Goal: Information Seeking & Learning: Learn about a topic

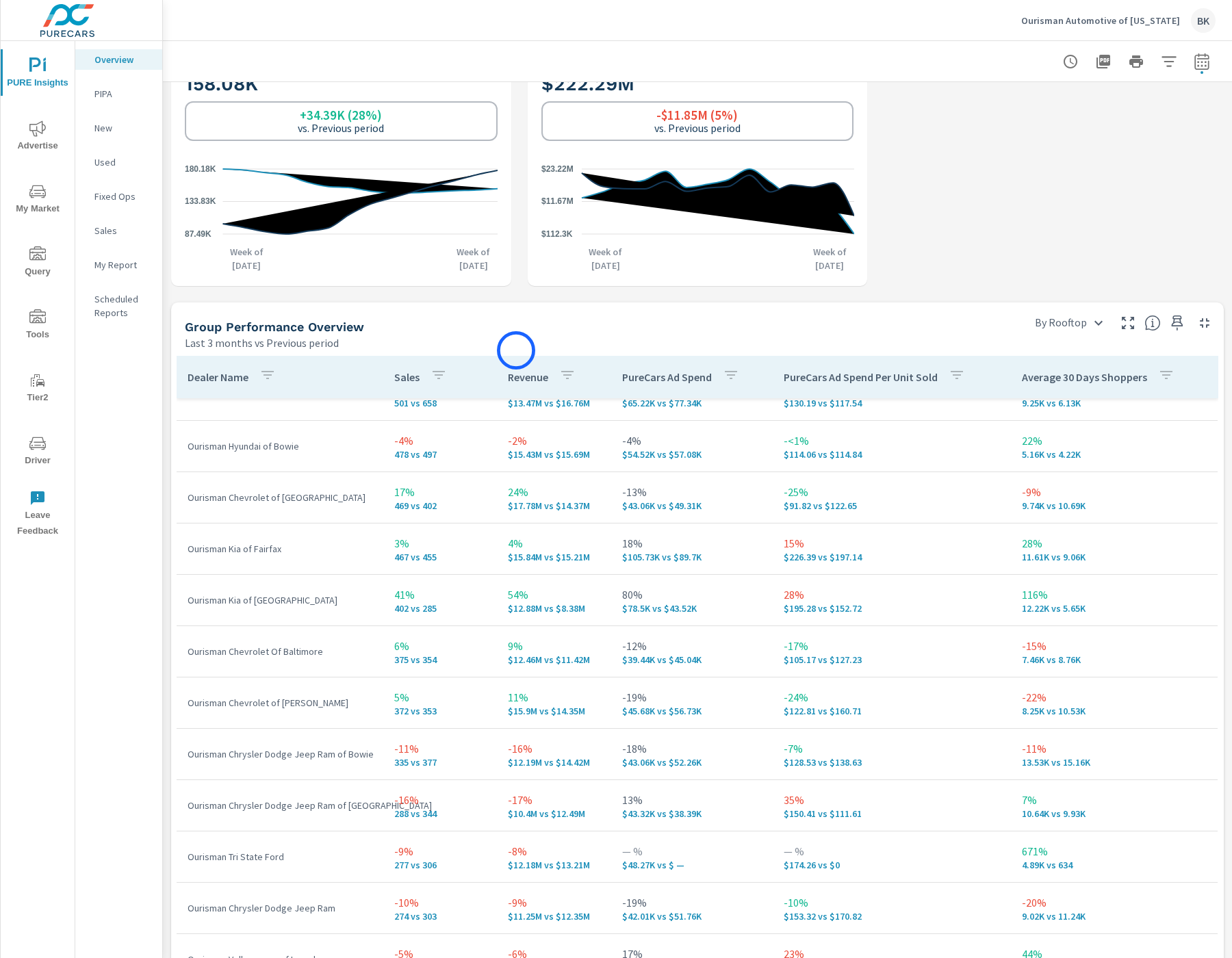
scroll to position [734, 0]
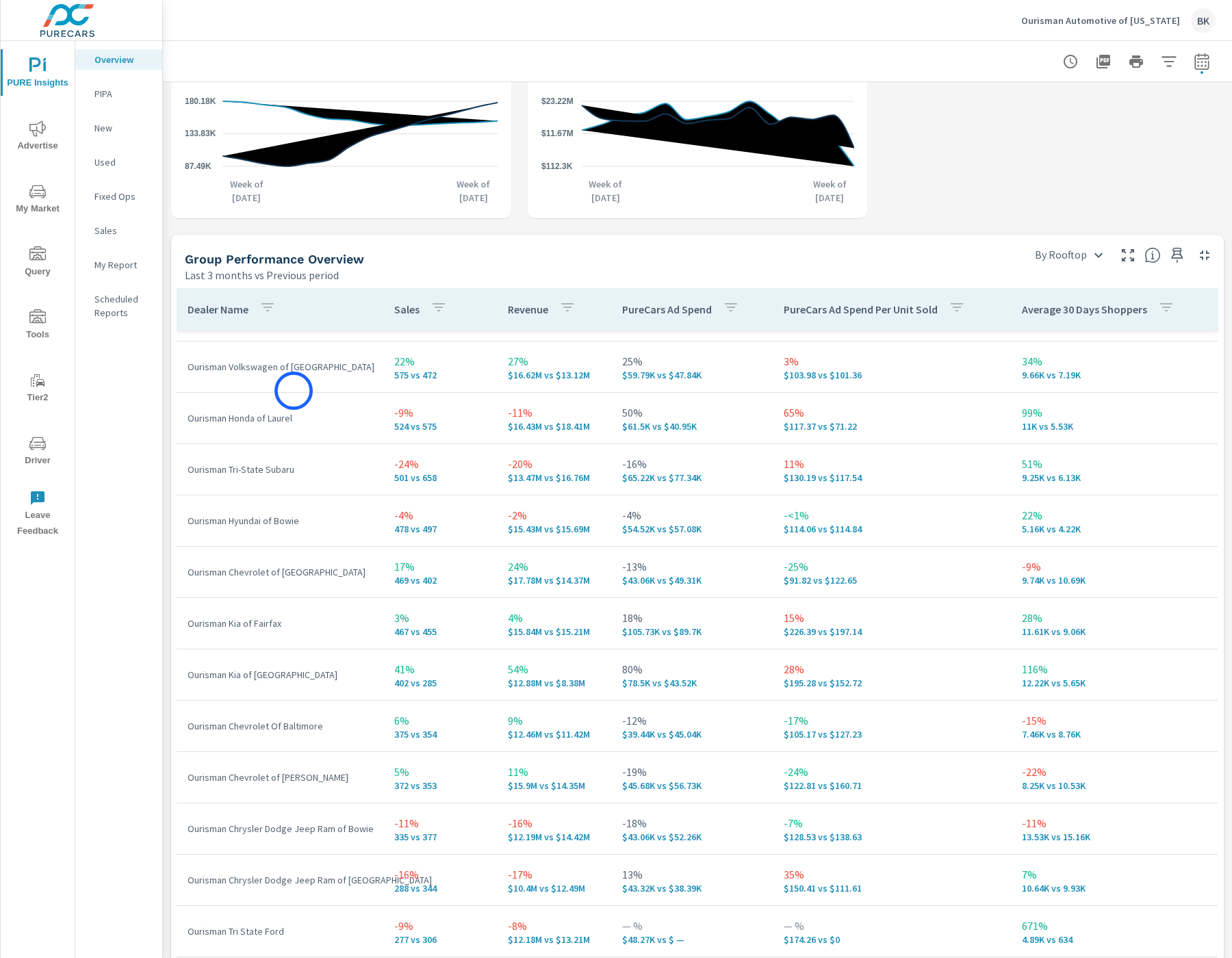
scroll to position [79, 0]
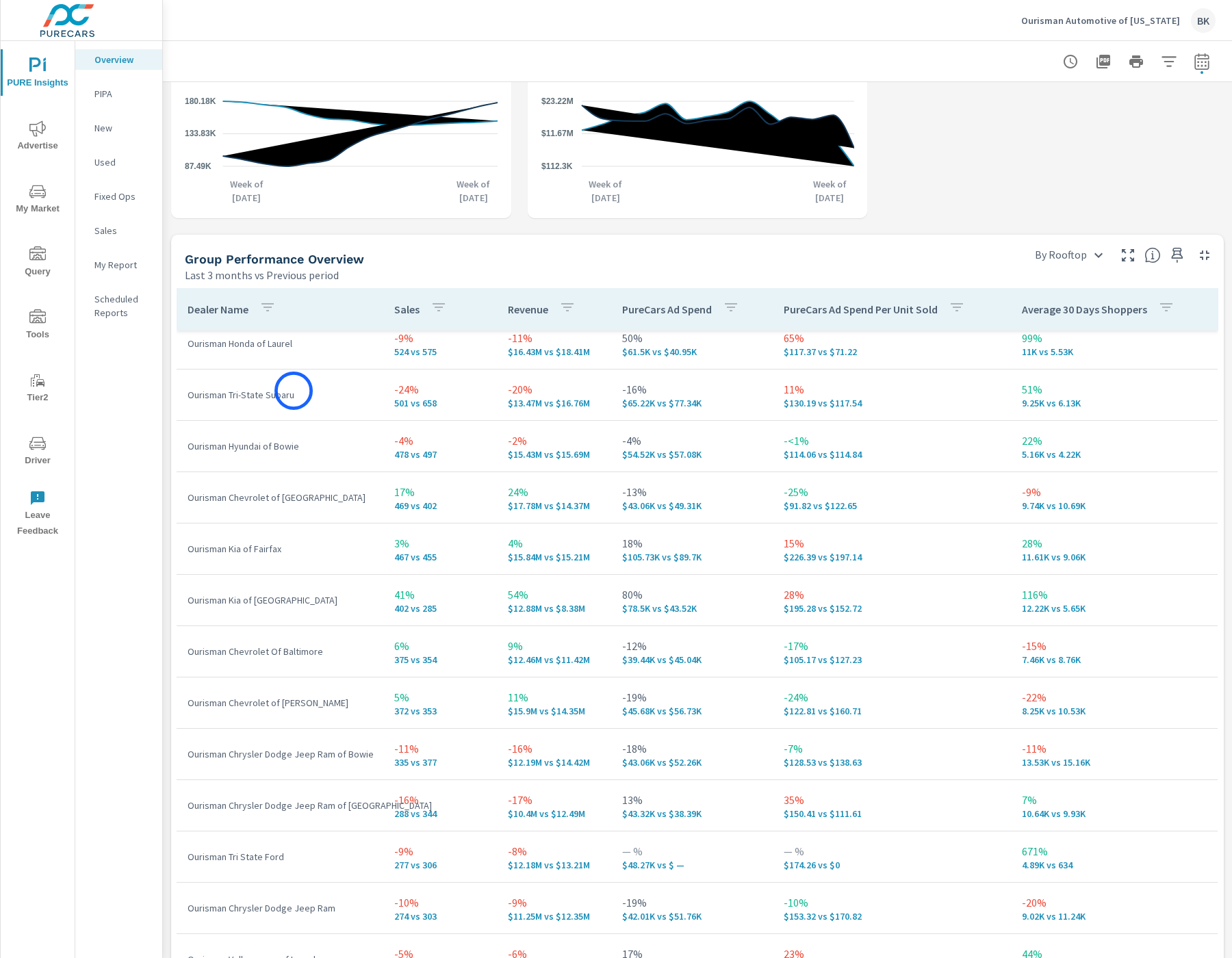
scroll to position [234, 0]
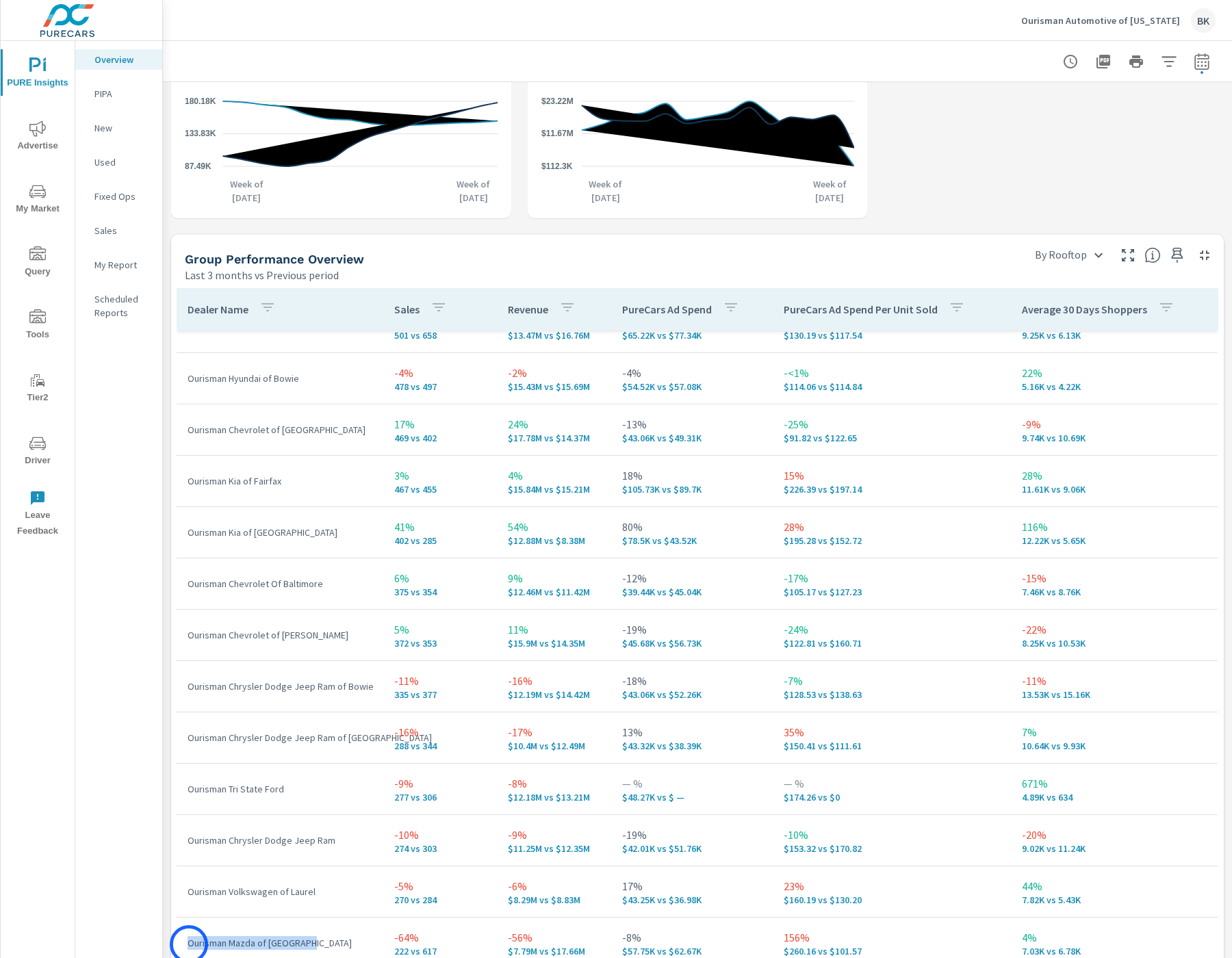
drag, startPoint x: 301, startPoint y: 941, endPoint x: 191, endPoint y: 943, distance: 110.0
click at [189, 944] on p "Ourisman Mazda of Rockville" at bounding box center [280, 942] width 185 height 13
copy p "Ourisman Mazda of Rockville"
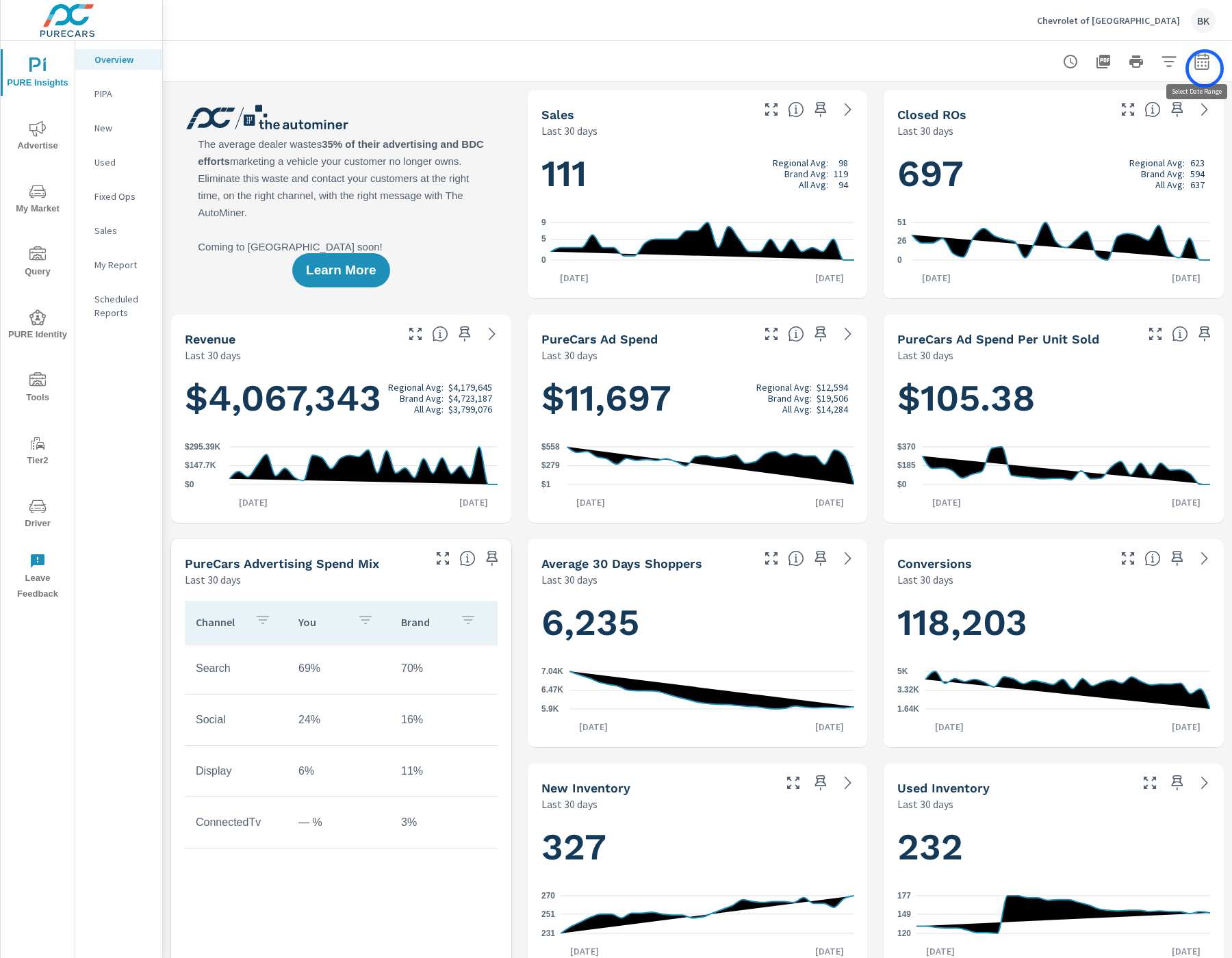
click at [1204, 66] on icon "button" at bounding box center [1201, 61] width 17 height 17
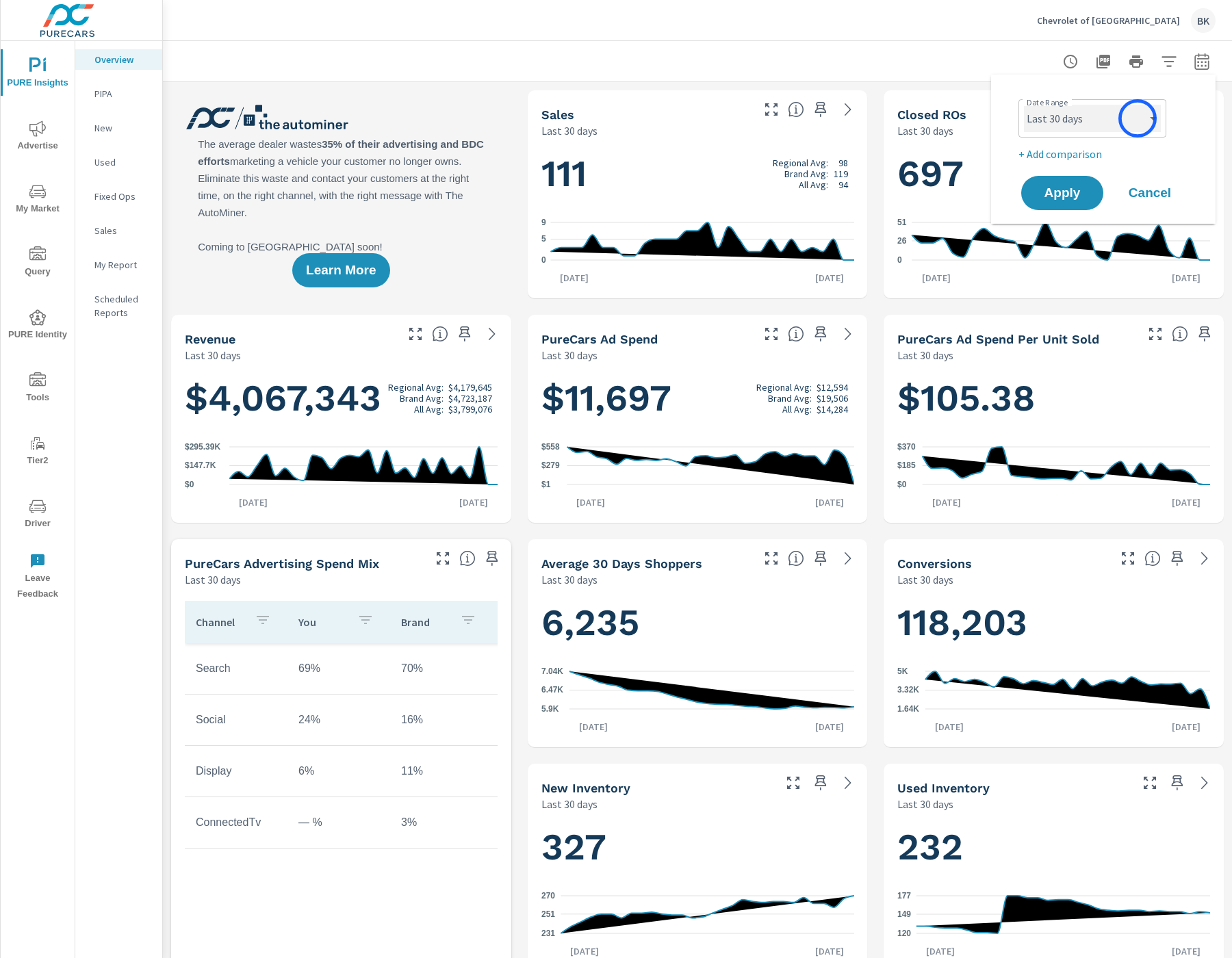
click at [1138, 119] on select "Custom [DATE] Last week Last 7 days Last 14 days Last 30 days Last 45 days Last…" at bounding box center [1092, 118] width 137 height 28
click at [1024, 105] on select "Custom Yesterday Last week Last 7 days Last 14 days Last 30 days Last 45 days L…" at bounding box center [1092, 118] width 137 height 28
select select "Last month"
click at [1050, 156] on p "+ Add comparison" at bounding box center [1105, 153] width 175 height 17
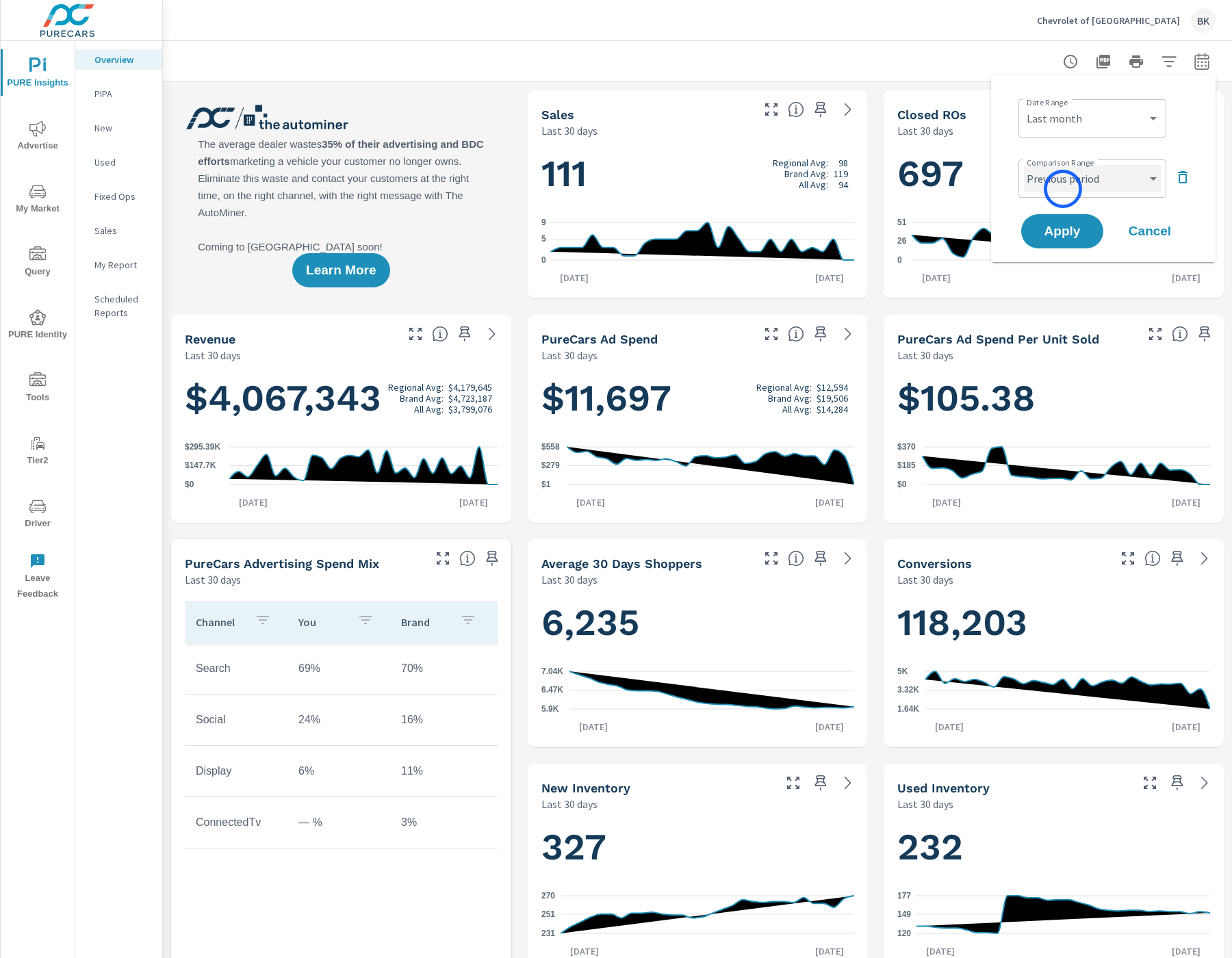
click at [1062, 187] on select "Custom Previous period Previous month Previous year" at bounding box center [1092, 178] width 137 height 28
click at [1024, 165] on select "Custom Previous period Previous month Previous year" at bounding box center [1092, 178] width 137 height 28
select select "Previous month"
click at [1070, 233] on span "Apply" at bounding box center [1061, 231] width 56 height 13
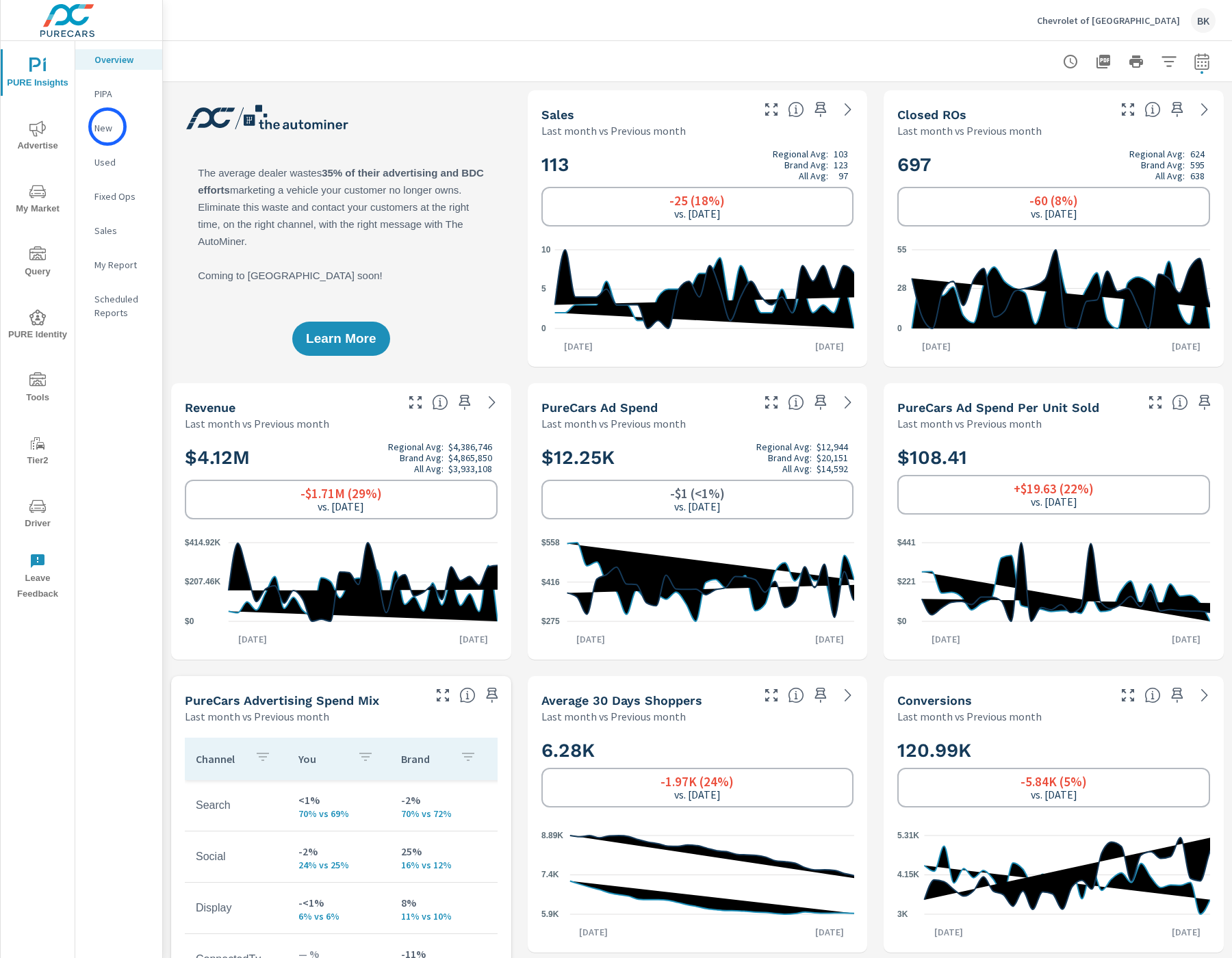
click at [108, 127] on p "New" at bounding box center [123, 127] width 57 height 13
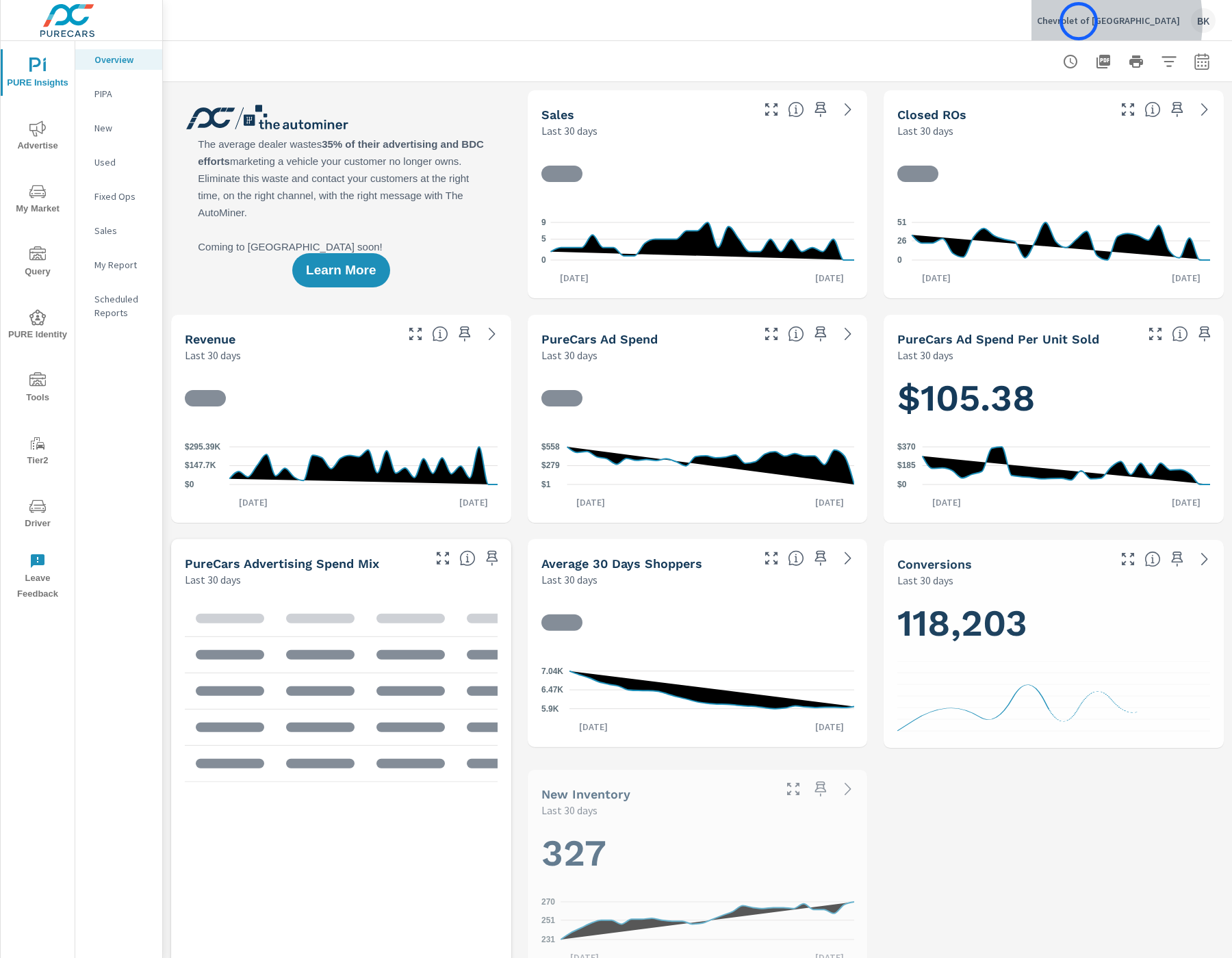
click at [1079, 21] on p "Chevrolet of South Anchorage" at bounding box center [1109, 20] width 143 height 13
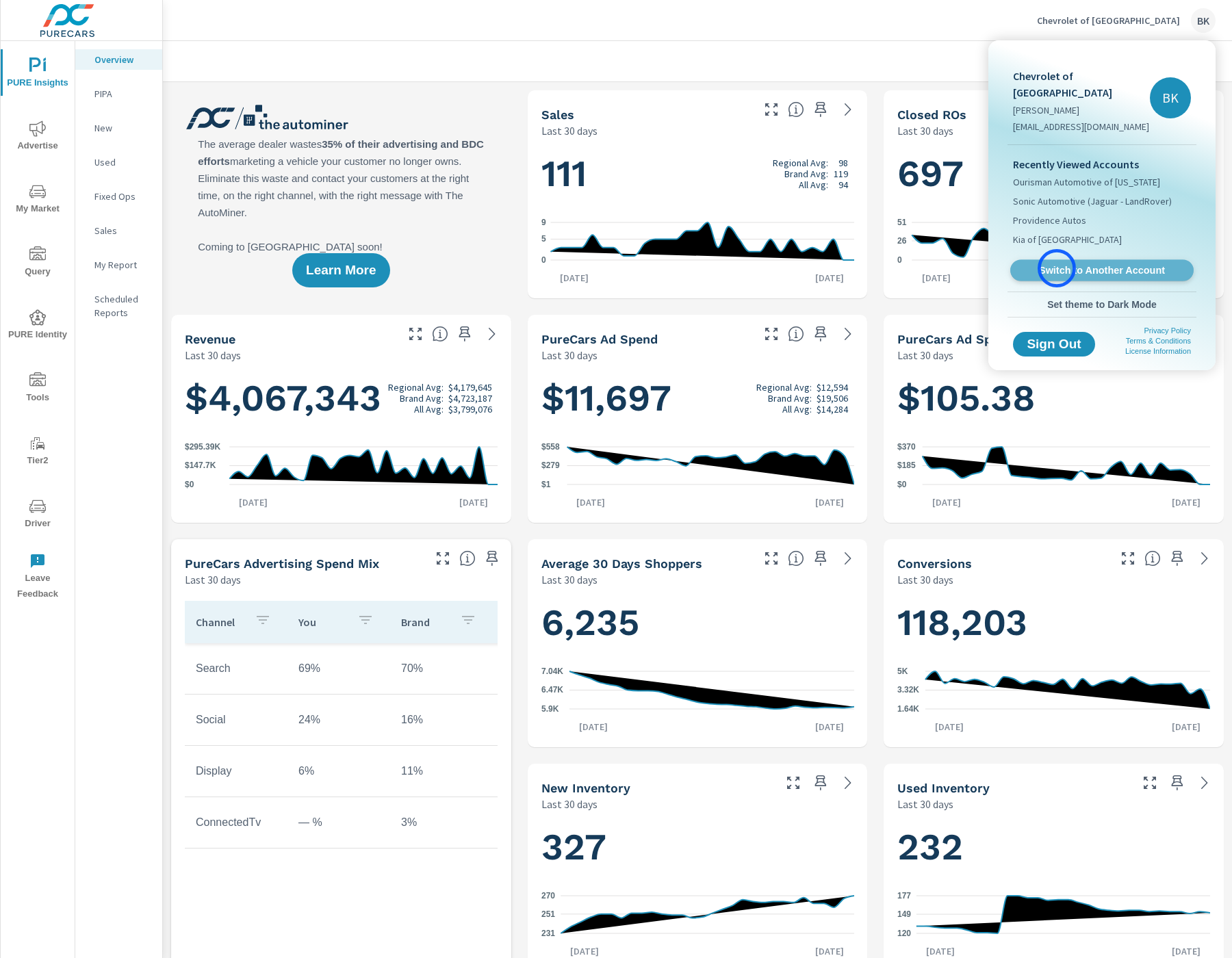
click at [1057, 268] on span "Switch to Another Account" at bounding box center [1101, 270] width 167 height 13
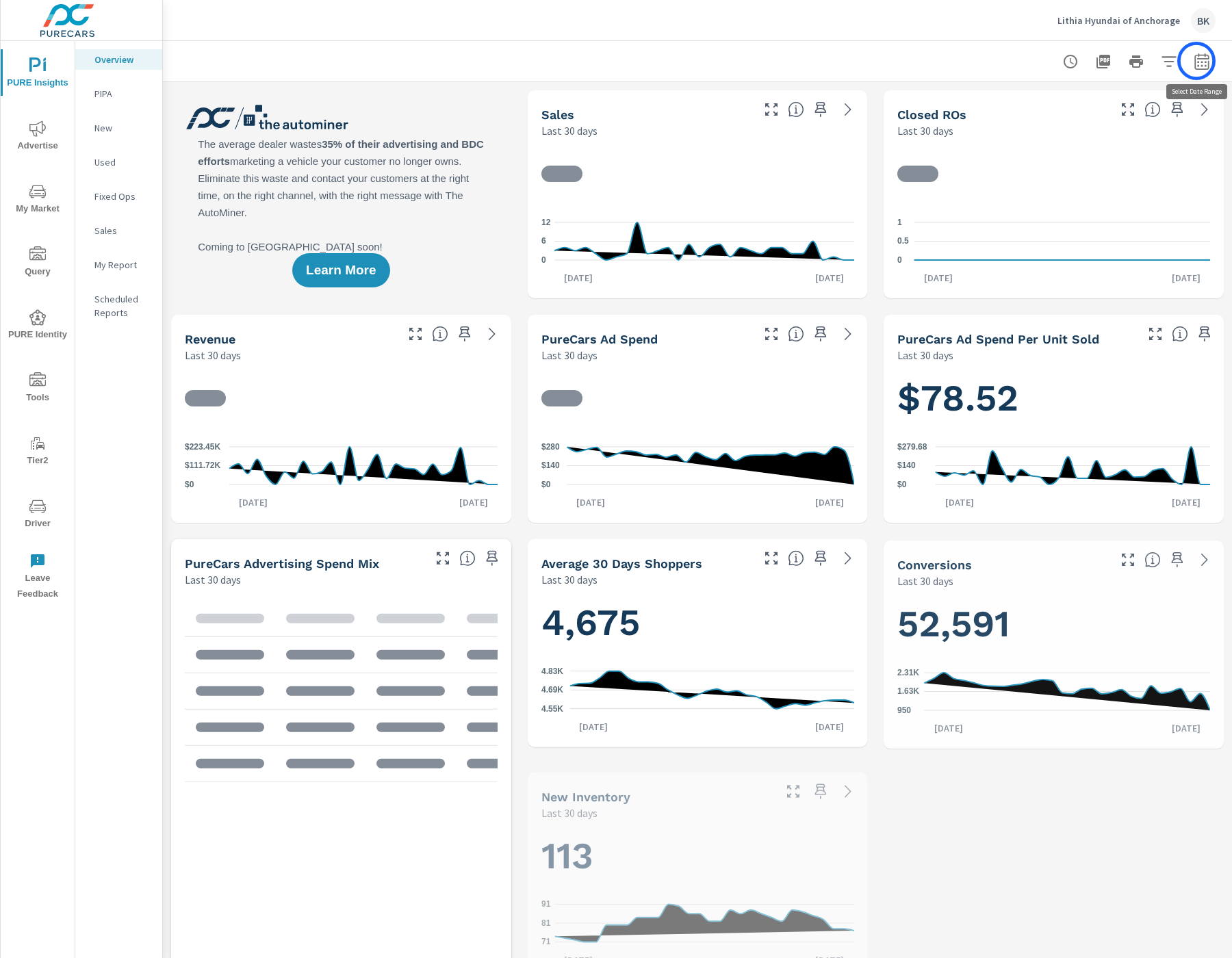
click at [1204, 62] on icon "button" at bounding box center [1201, 63] width 9 height 6
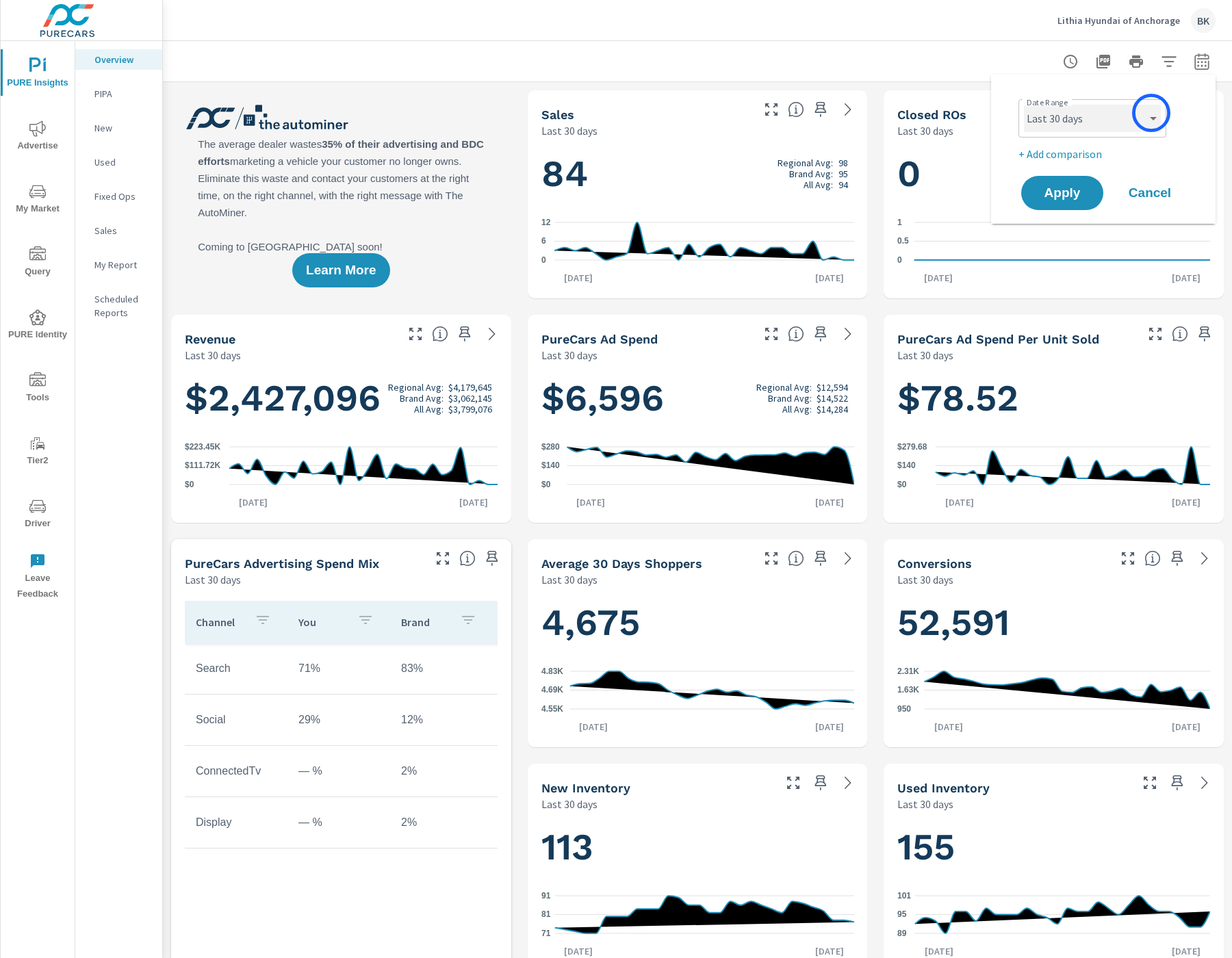
click at [1151, 113] on select "Custom [DATE] Last week Last 7 days Last 14 days Last 30 days Last 45 days Last…" at bounding box center [1092, 118] width 137 height 28
click at [1024, 105] on select "Custom [DATE] Last week Last 7 days Last 14 days Last 30 days Last 45 days Last…" at bounding box center [1092, 118] width 137 height 28
select select "Last month"
click at [1062, 156] on p "+ Add comparison" at bounding box center [1105, 153] width 175 height 17
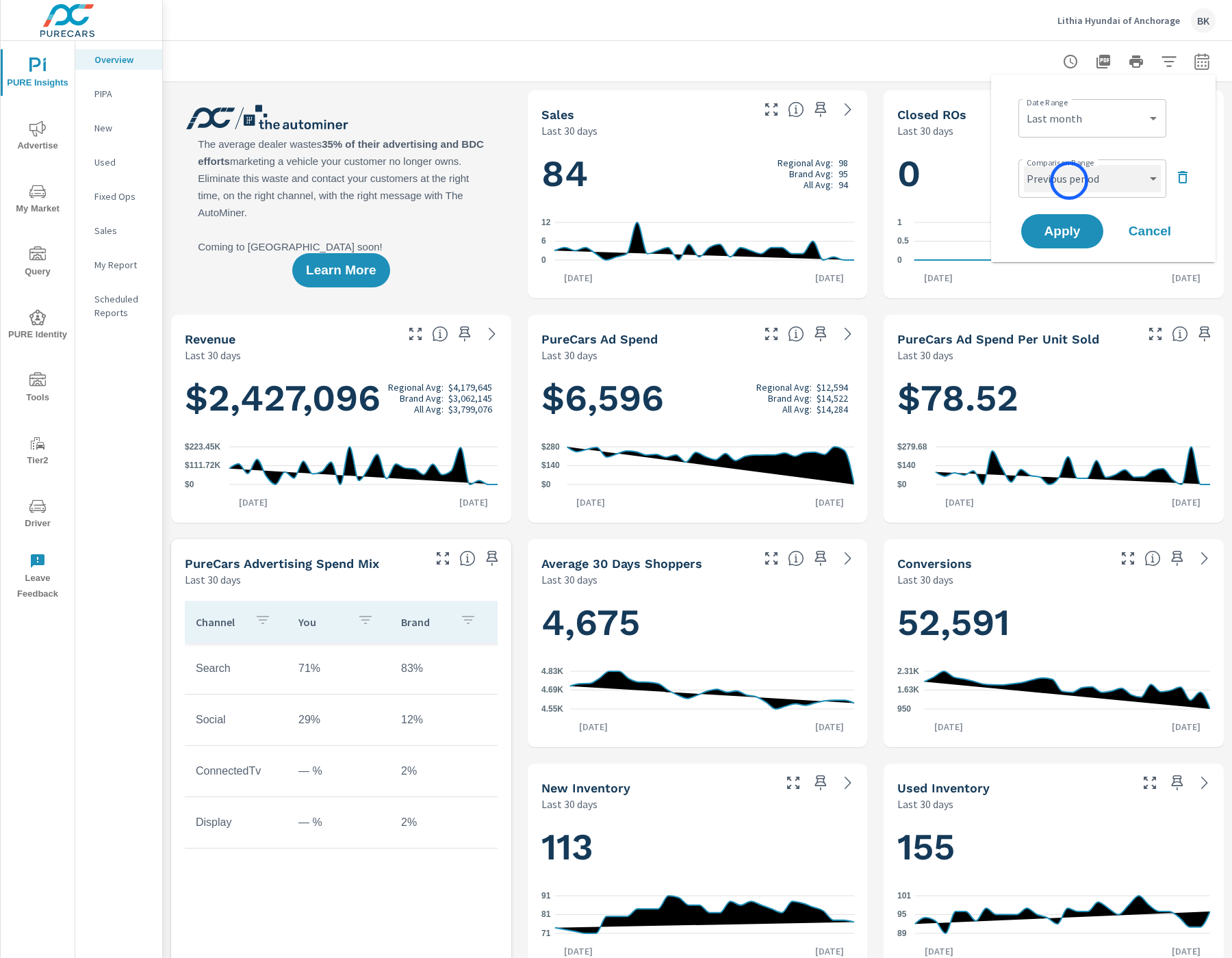
click at [1069, 181] on select "Custom Previous period Previous month Previous year" at bounding box center [1092, 178] width 137 height 28
click at [1024, 165] on select "Custom Previous period Previous month Previous year" at bounding box center [1092, 178] width 137 height 28
select select "Previous month"
click at [1066, 227] on span "Apply" at bounding box center [1061, 231] width 56 height 13
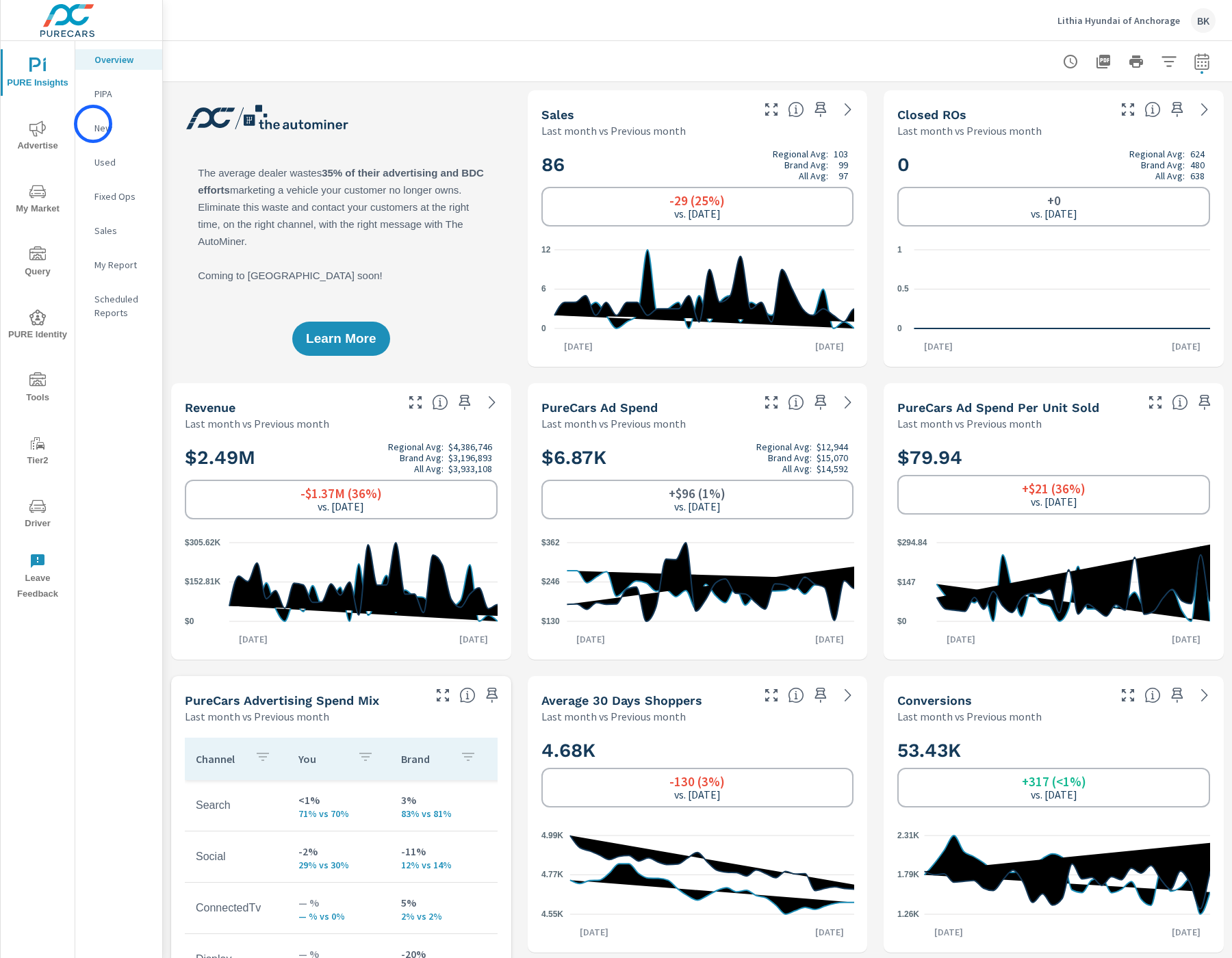
click at [93, 124] on div "New" at bounding box center [119, 128] width 87 height 20
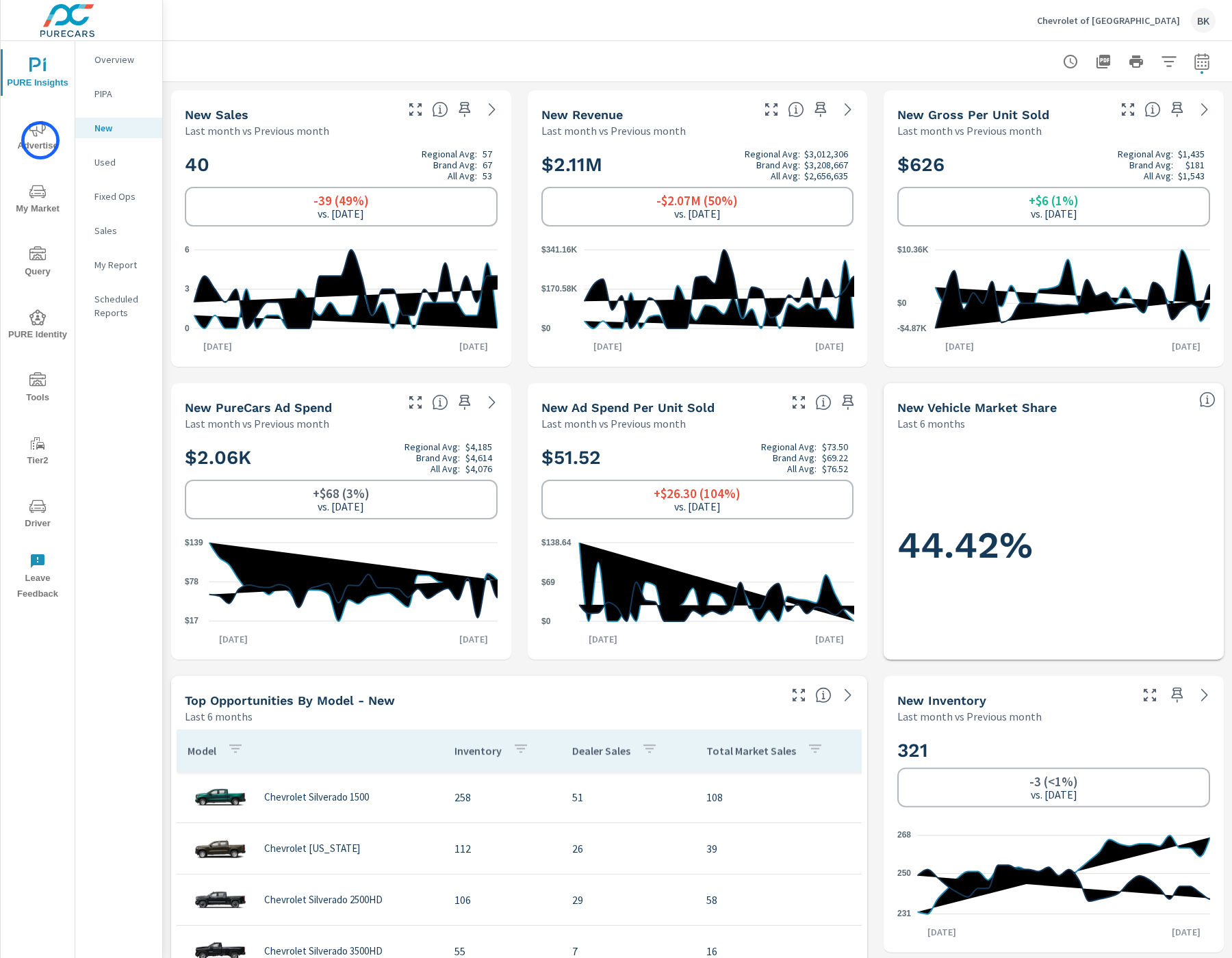
click at [40, 140] on span "Advertise" at bounding box center [38, 137] width 66 height 34
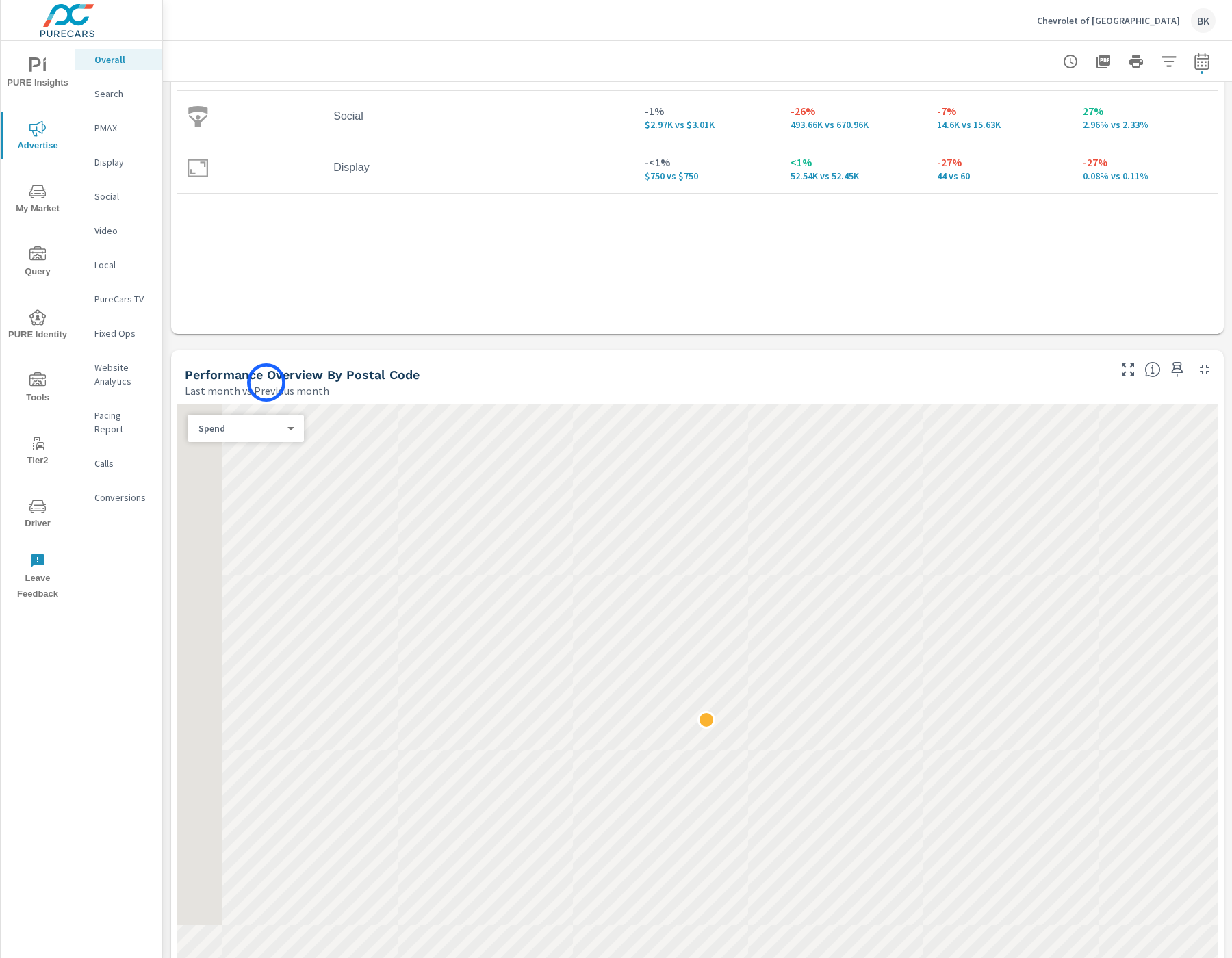
scroll to position [536, 0]
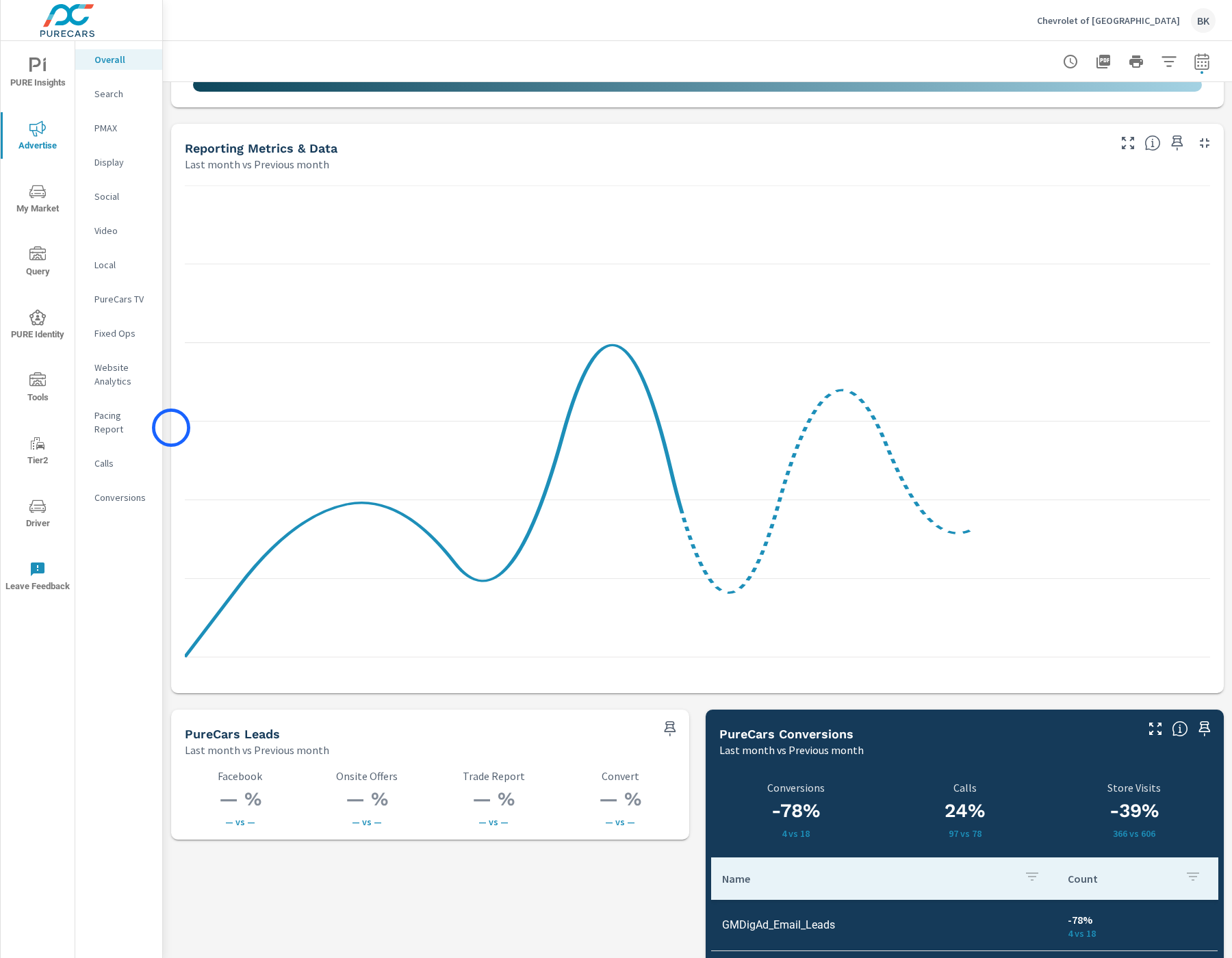
scroll to position [1140, 0]
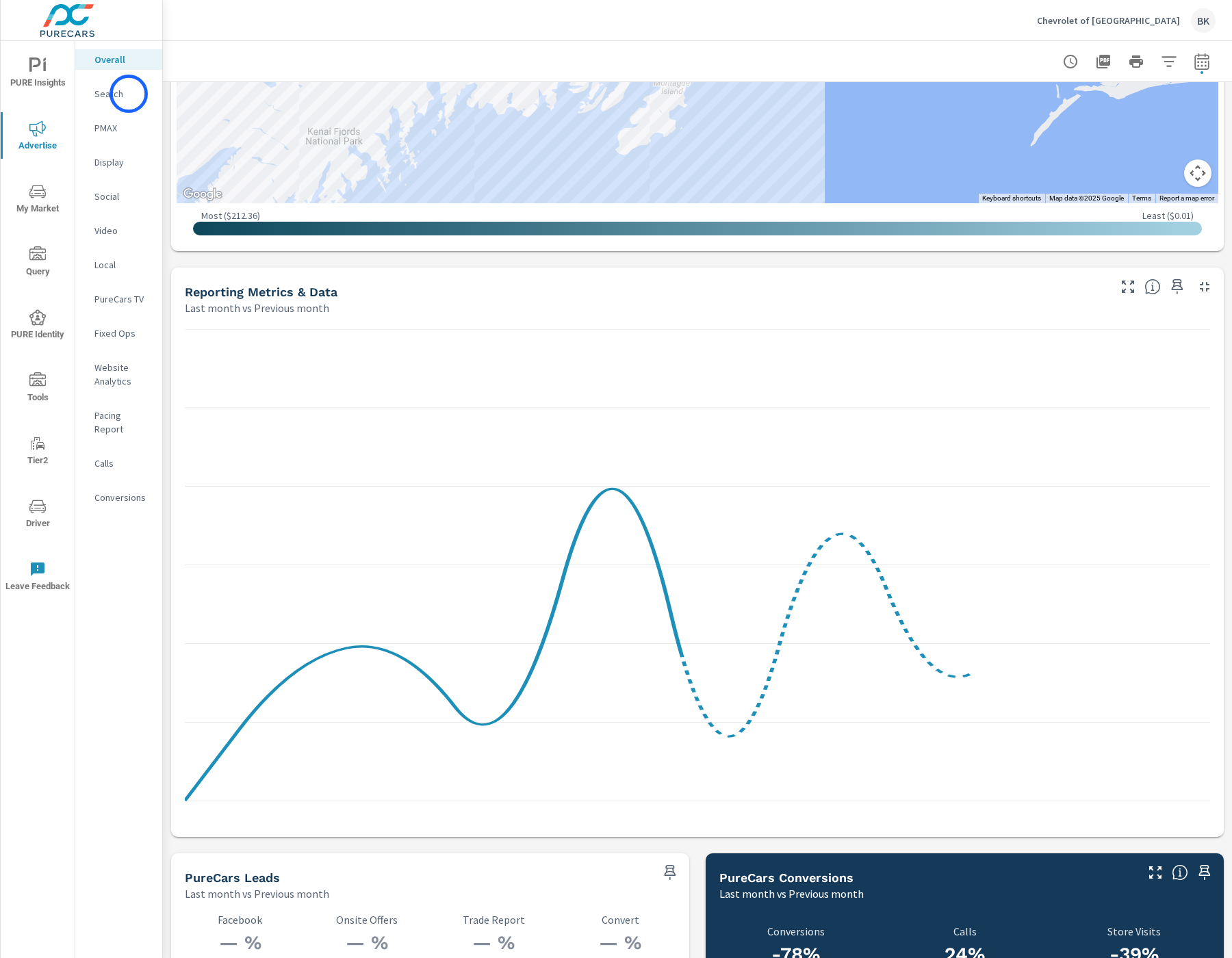
click at [129, 94] on p "Search" at bounding box center [123, 94] width 57 height 13
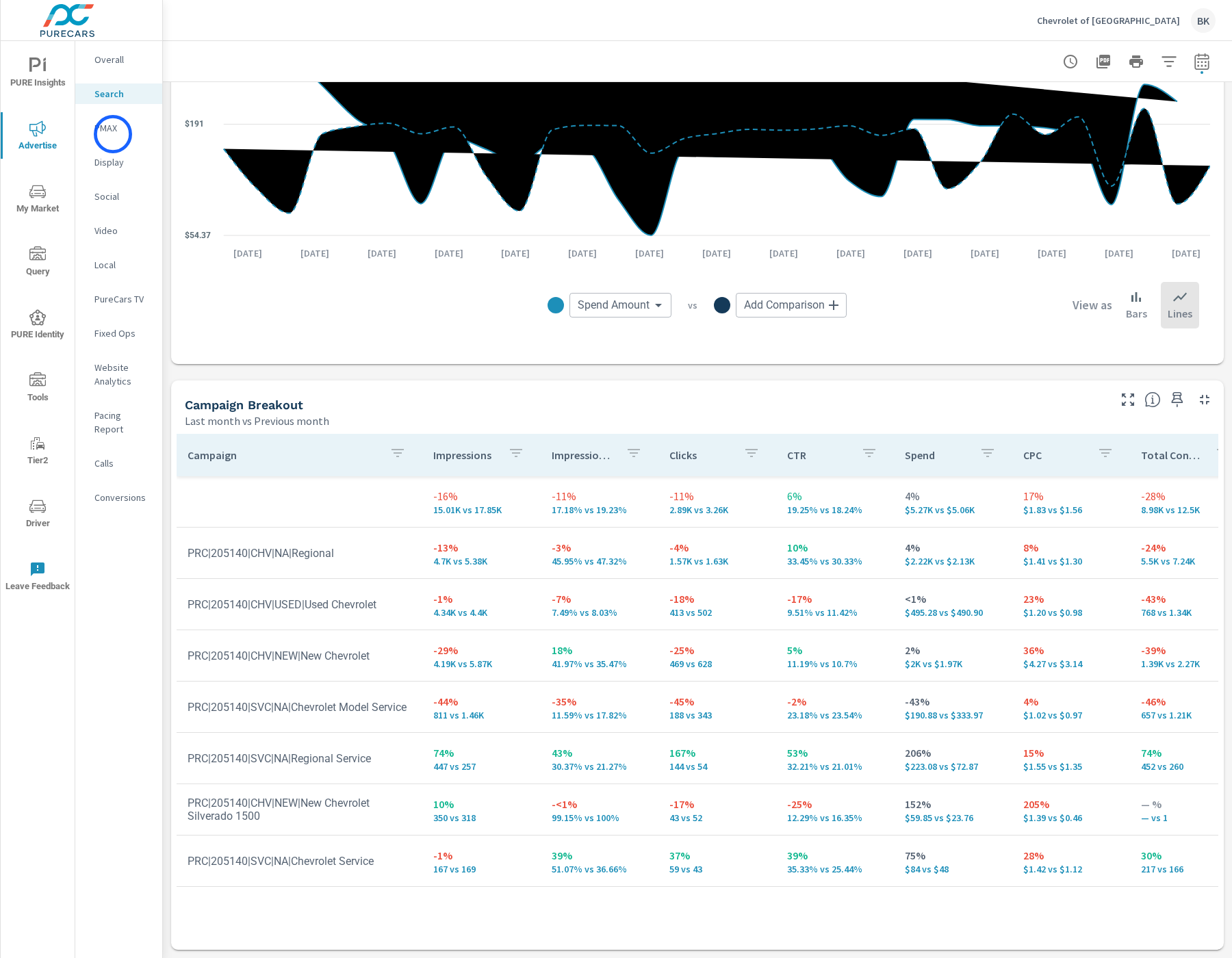
click at [113, 134] on div "PMAX" at bounding box center [119, 128] width 87 height 20
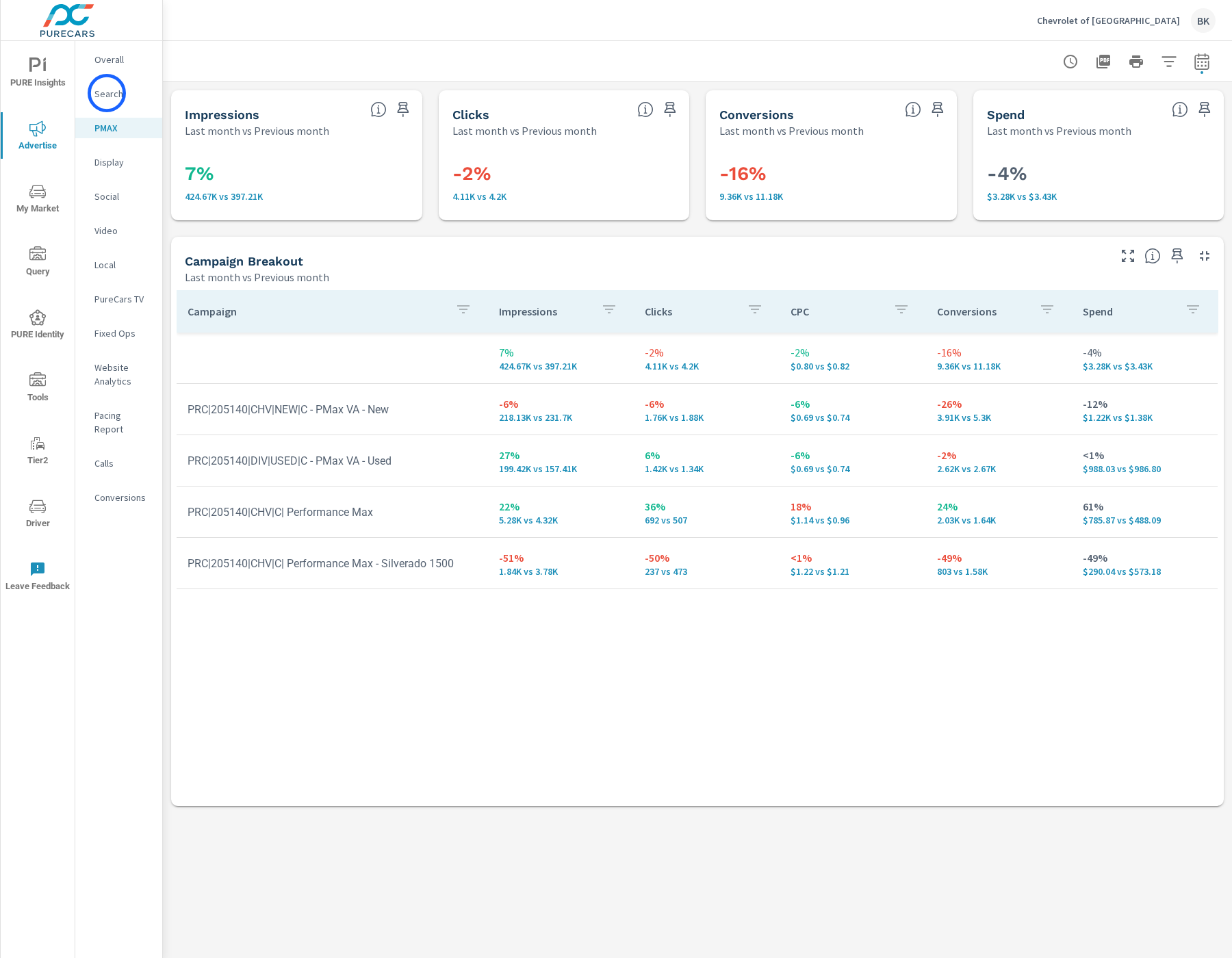
click at [107, 93] on p "Search" at bounding box center [123, 94] width 57 height 13
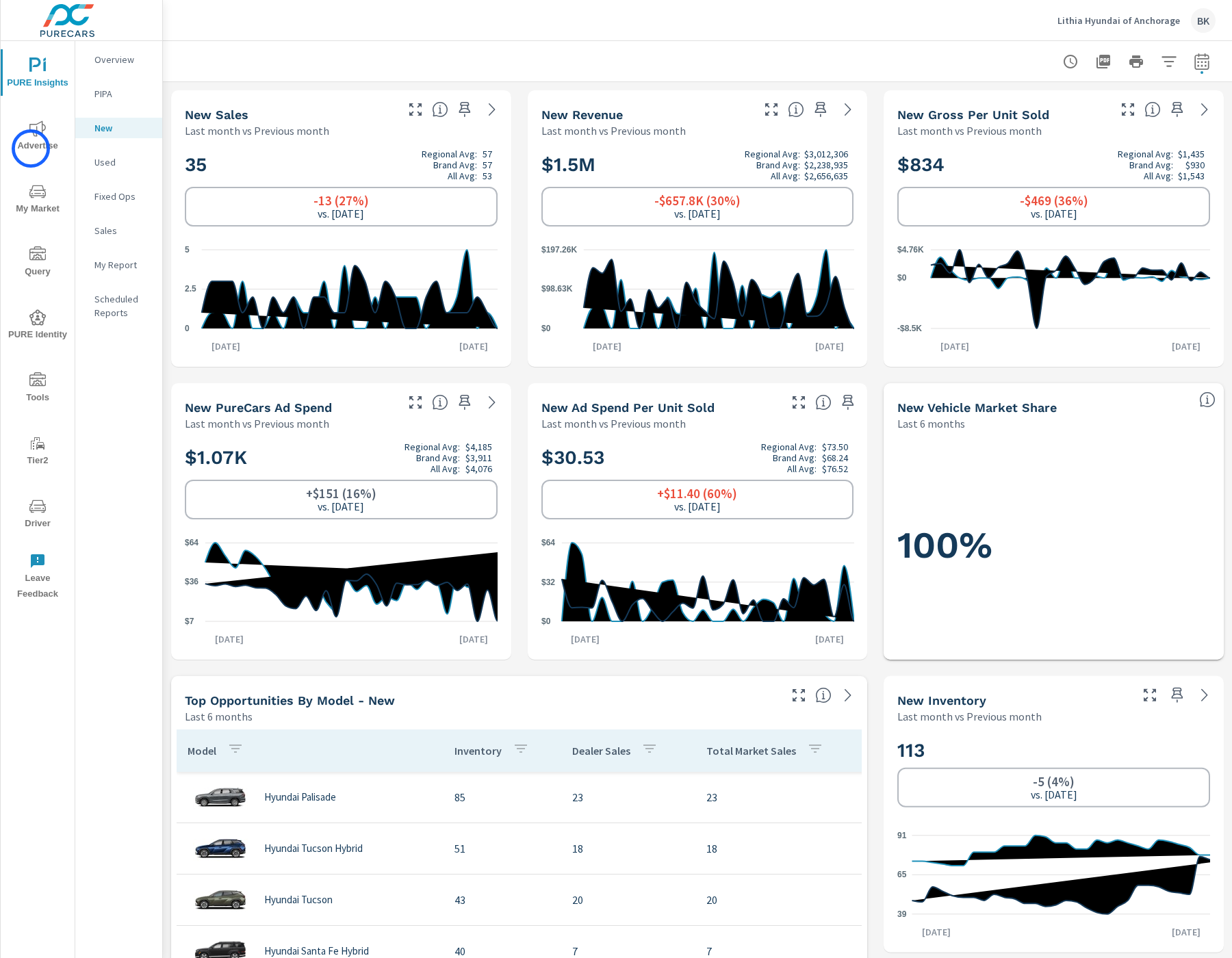
click at [31, 149] on span "Advertise" at bounding box center [38, 137] width 66 height 34
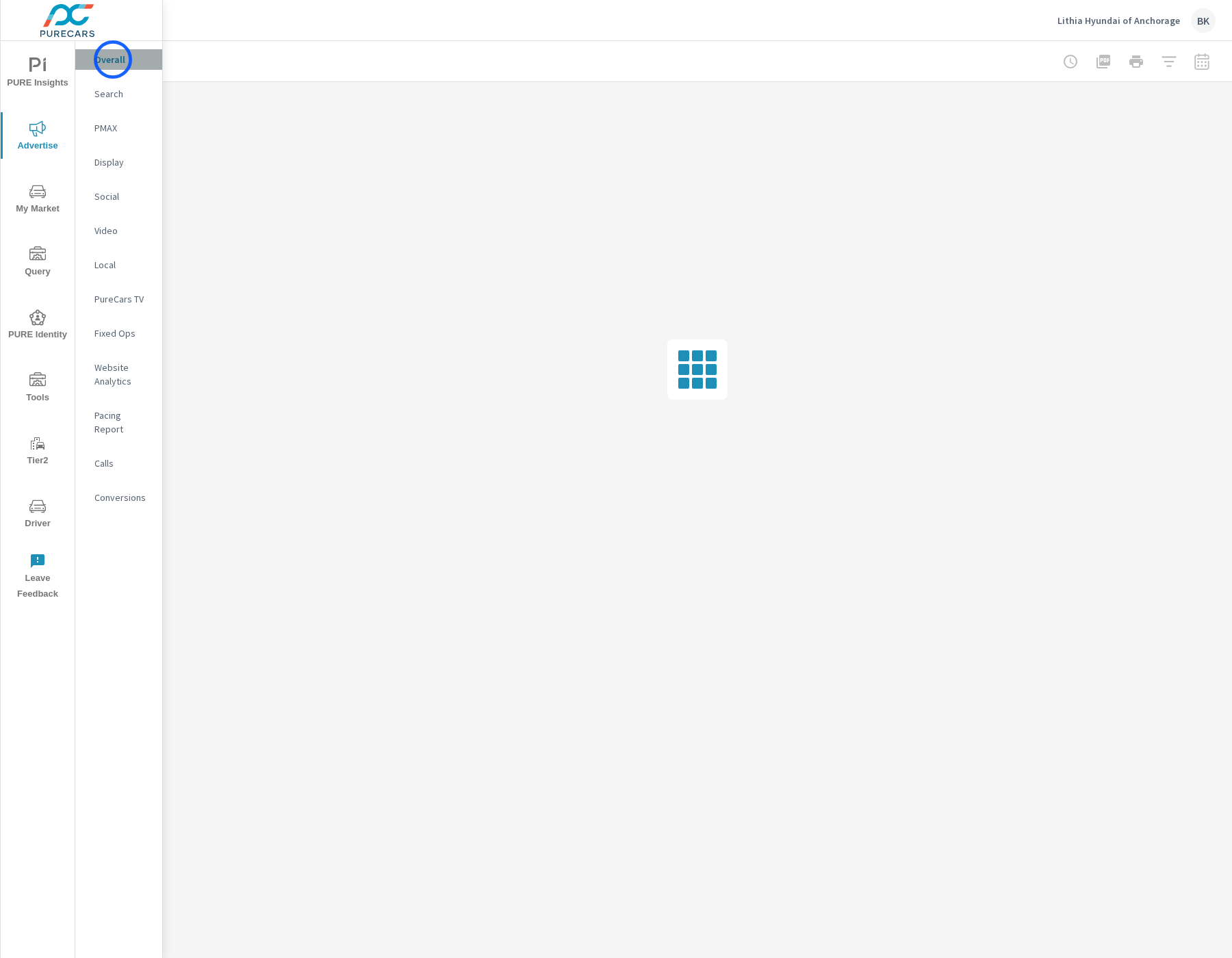
click at [113, 60] on p "Overall" at bounding box center [123, 59] width 57 height 13
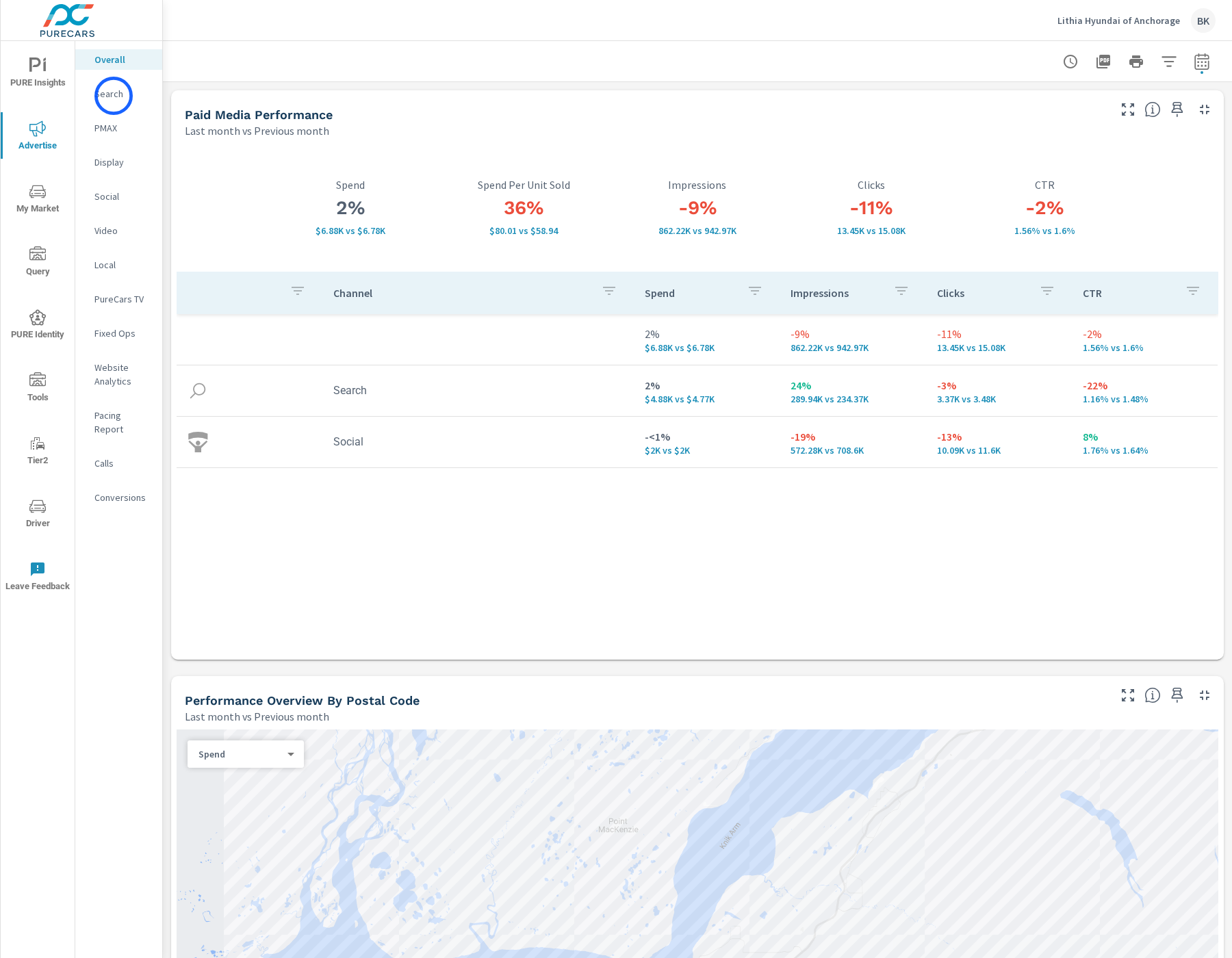
click at [114, 96] on p "Search" at bounding box center [123, 94] width 57 height 13
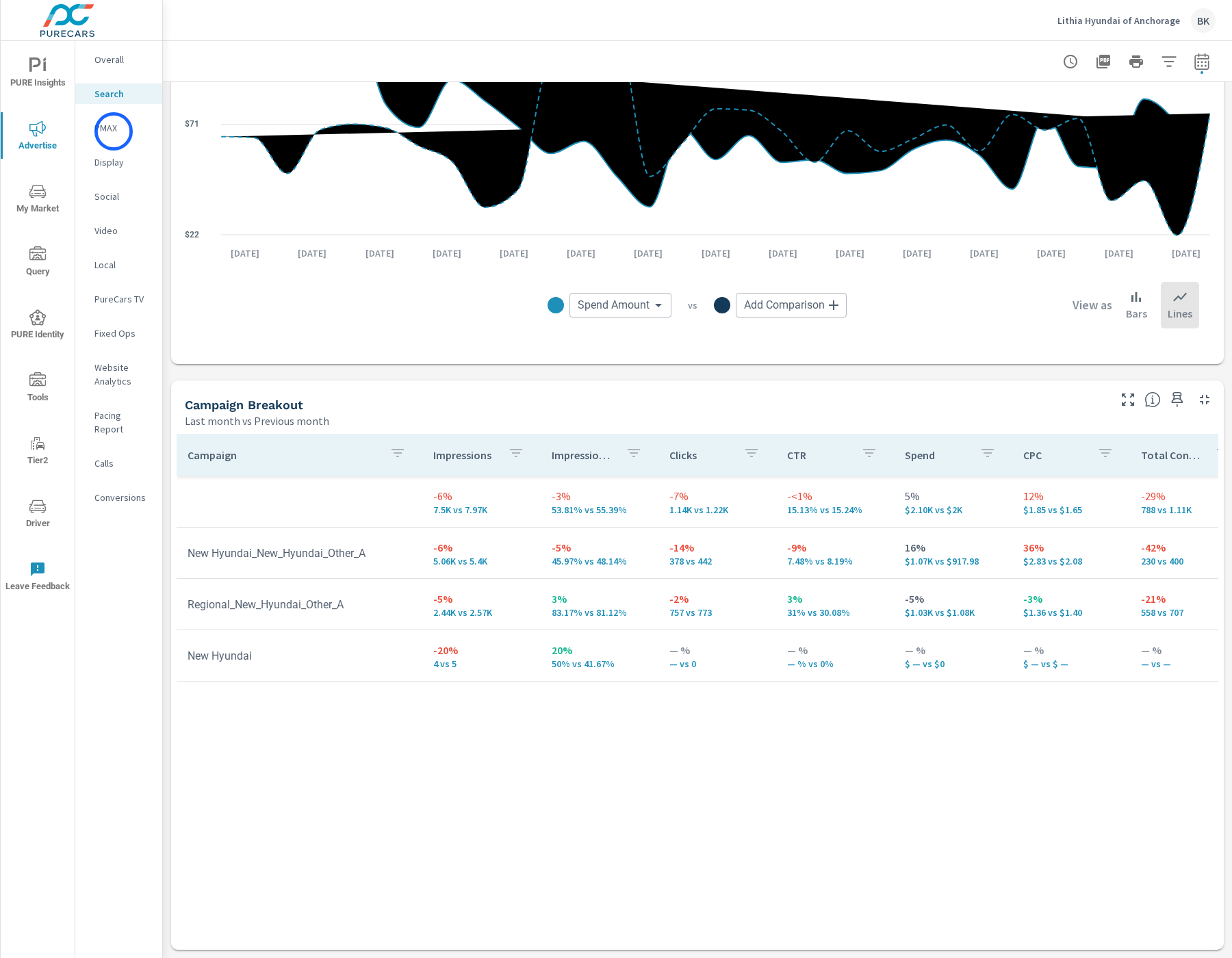
click at [114, 131] on p "PMAX" at bounding box center [123, 127] width 57 height 13
